Goal: Task Accomplishment & Management: Use online tool/utility

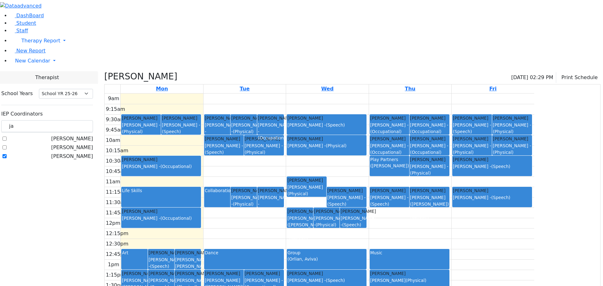
select select "212"
click at [41, 64] on span "New Calendar" at bounding box center [32, 61] width 35 height 6
click at [33, 76] on span "Calendar" at bounding box center [24, 73] width 23 height 6
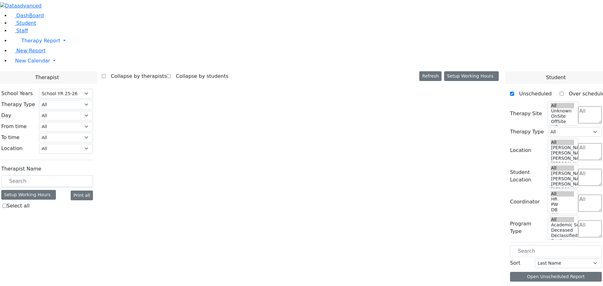
select select "212"
select select "2"
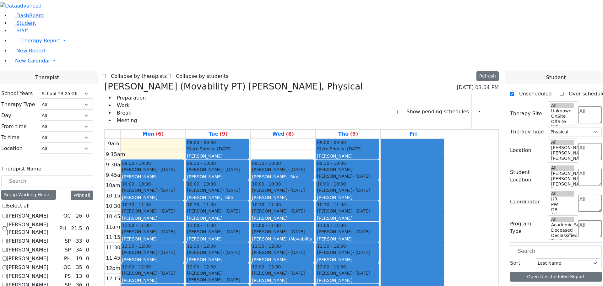
checkbox input "true"
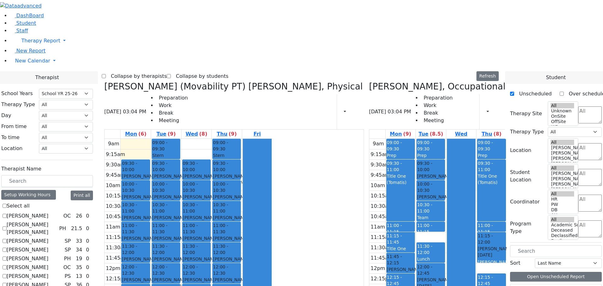
click at [171, 81] on div "[PERSON_NAME] (Movability PT) [PERSON_NAME], Physical [DATE] 03:04 PM Preparati…" at bounding box center [234, 105] width 260 height 48
click at [104, 81] on icon at bounding box center [104, 86] width 0 height 10
select select "1"
checkbox input "false"
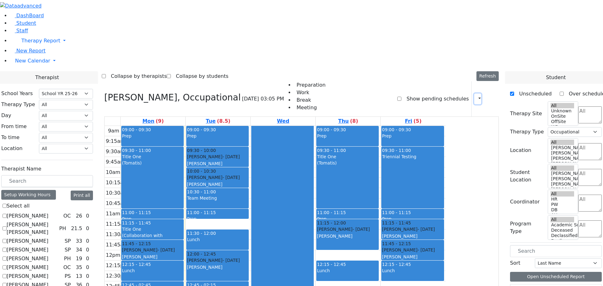
click at [475, 96] on icon "button" at bounding box center [475, 99] width 0 height 6
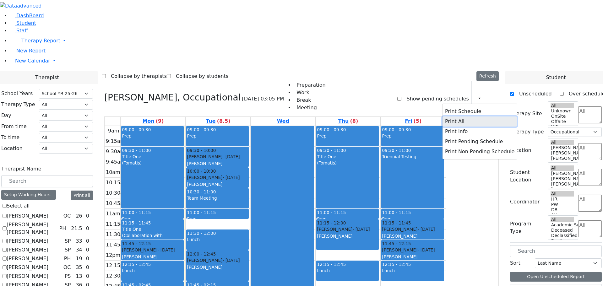
click at [445, 116] on button "Print All" at bounding box center [479, 121] width 74 height 10
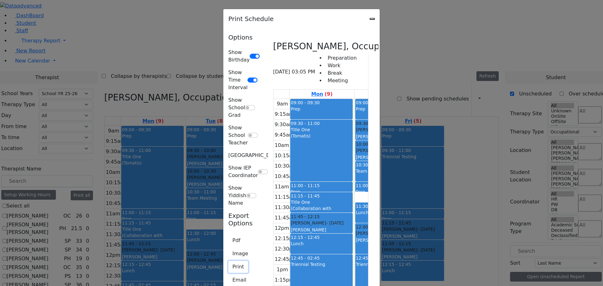
click at [228, 261] on button "Print" at bounding box center [238, 267] width 20 height 12
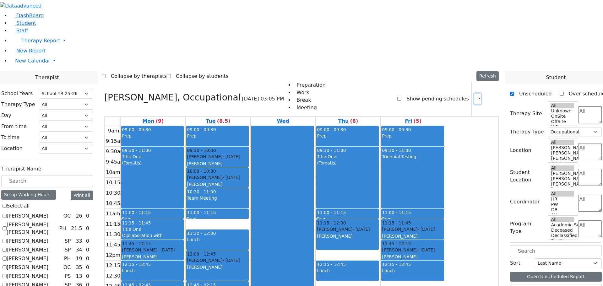
click at [475, 96] on icon "button" at bounding box center [475, 99] width 0 height 6
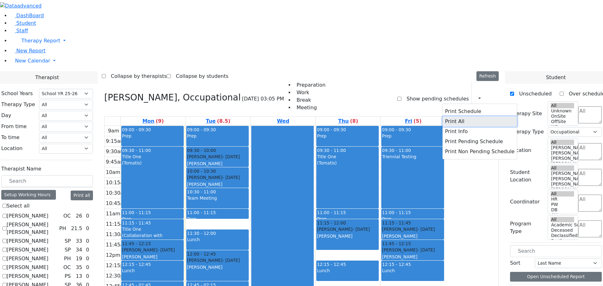
click at [454, 116] on button "Print All" at bounding box center [479, 121] width 74 height 10
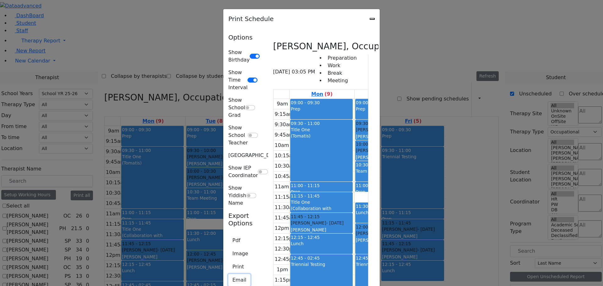
click at [228, 274] on button "Email" at bounding box center [239, 280] width 22 height 12
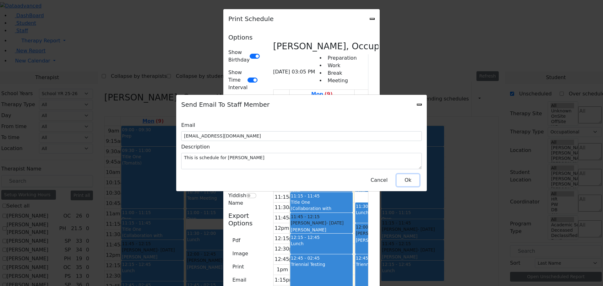
click at [402, 177] on button "Ok" at bounding box center [407, 180] width 23 height 12
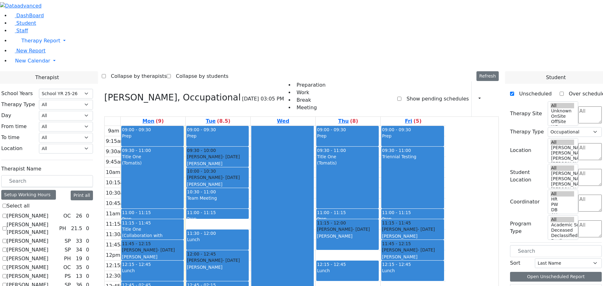
checkbox input "false"
select select
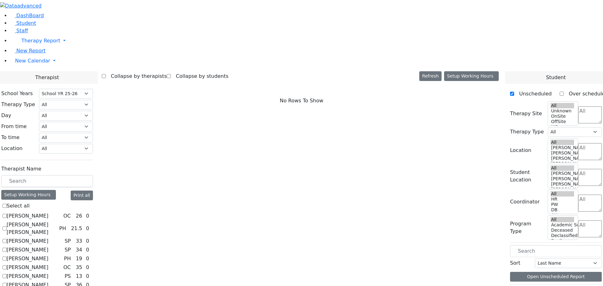
scroll to position [588, 0]
checkbox input "true"
select select "1"
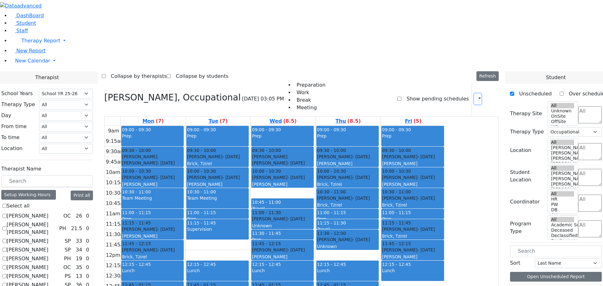
click at [475, 96] on icon "button" at bounding box center [475, 99] width 0 height 6
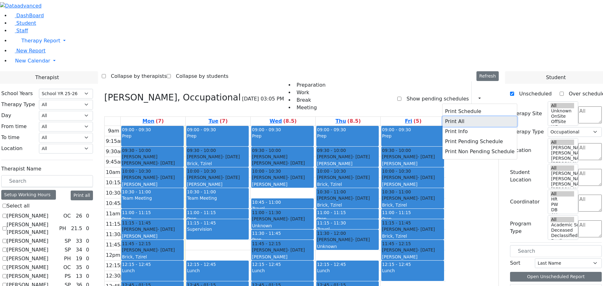
click at [447, 116] on button "Print All" at bounding box center [479, 121] width 74 height 10
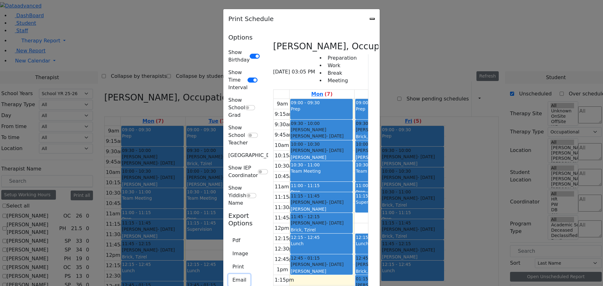
click at [228, 274] on button "Email" at bounding box center [239, 280] width 22 height 12
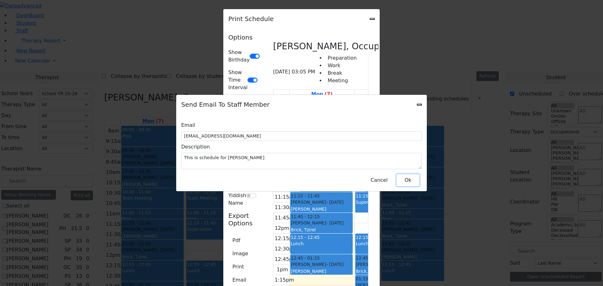
click at [405, 175] on button "Ok" at bounding box center [407, 180] width 23 height 12
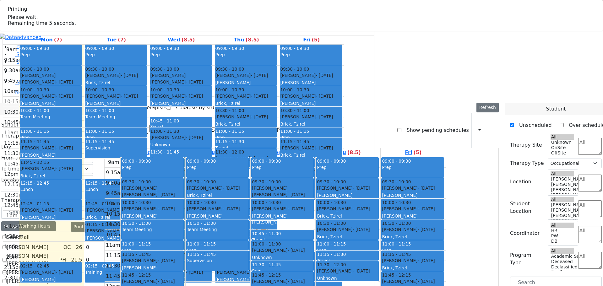
select select "212"
select select "1"
